Goal: Transaction & Acquisition: Obtain resource

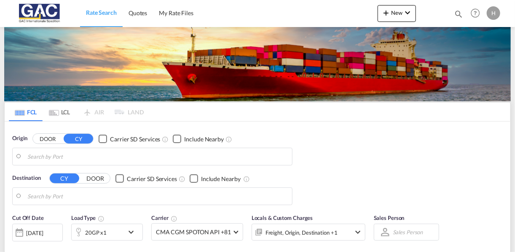
type input "[GEOGRAPHIC_DATA], DEBRV"
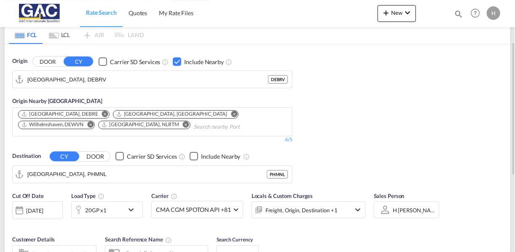
scroll to position [78, 0]
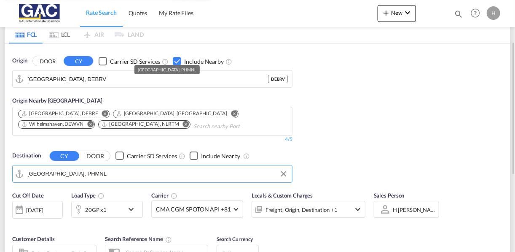
click at [97, 175] on input "Manila, PHMNL" at bounding box center [157, 173] width 261 height 13
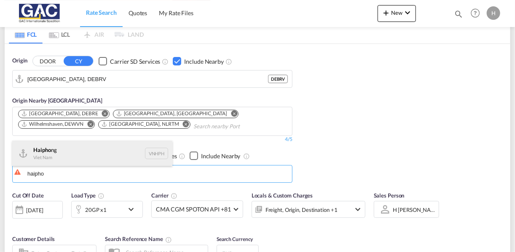
click at [73, 155] on div "Haipho ng Viet Nam VNHPH" at bounding box center [92, 152] width 160 height 25
type input "Haiphong, VNHPH"
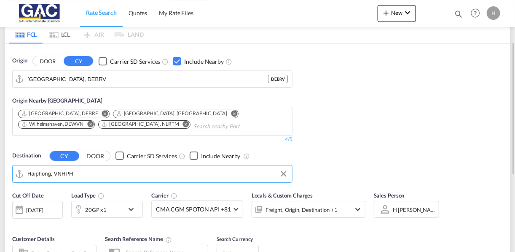
click at [194, 156] on div "Checkbox No Ink" at bounding box center [194, 155] width 8 height 8
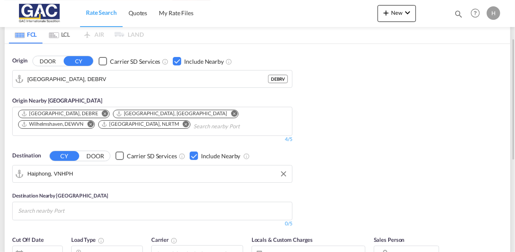
click at [194, 156] on div "Checkbox No Ink" at bounding box center [194, 155] width 8 height 8
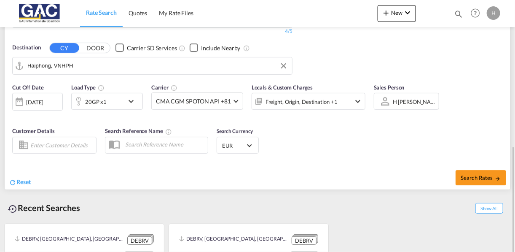
scroll to position [223, 0]
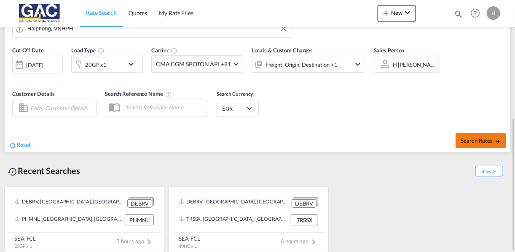
click at [478, 134] on button "Search Rates" at bounding box center [481, 140] width 51 height 15
type input "DEBRV to VNHPH / 15 Aug 2025"
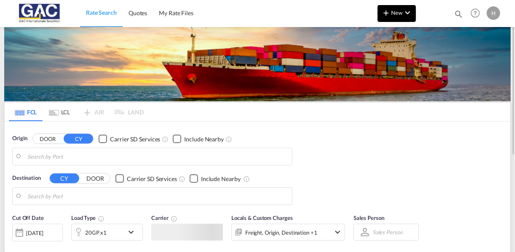
type input "[GEOGRAPHIC_DATA], DEBRV"
type input "Haiphong, VNHPH"
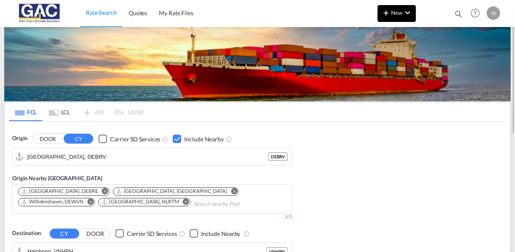
click at [393, 17] on button "New" at bounding box center [397, 13] width 38 height 17
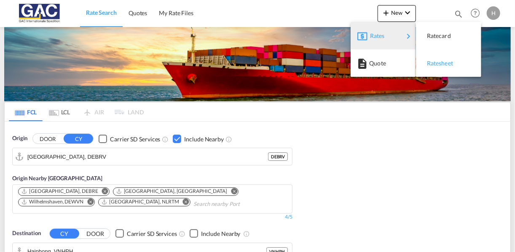
drag, startPoint x: 374, startPoint y: 38, endPoint x: 440, endPoint y: 60, distance: 69.6
click at [440, 60] on body "Rate Search Quotes My Rate Files Rate Search Quotes My Rate Files" at bounding box center [257, 126] width 515 height 252
click at [436, 62] on span "Ratesheet" at bounding box center [431, 63] width 9 height 17
